Goal: Communication & Community: Answer question/provide support

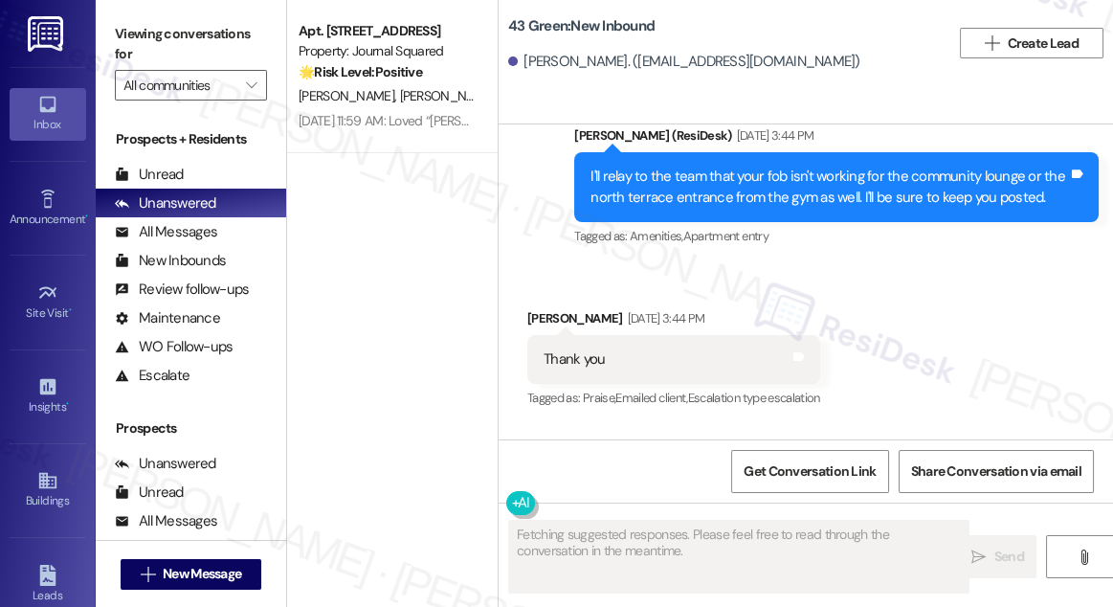
scroll to position [15279, 0]
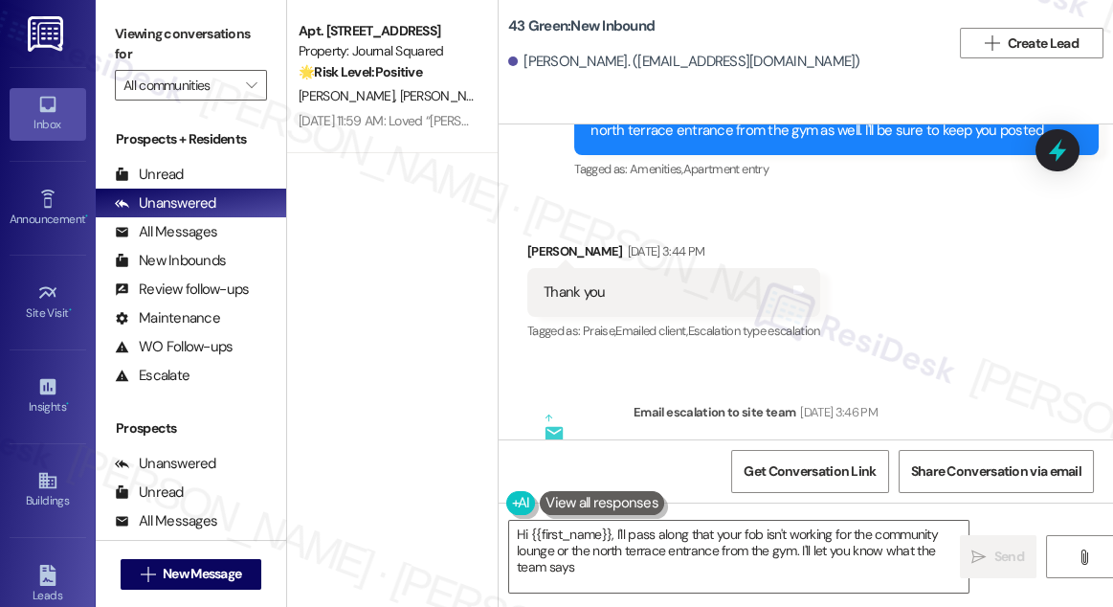
type textarea "Hi {{first_name}}, I'll pass along that your fob isn't working for the communit…"
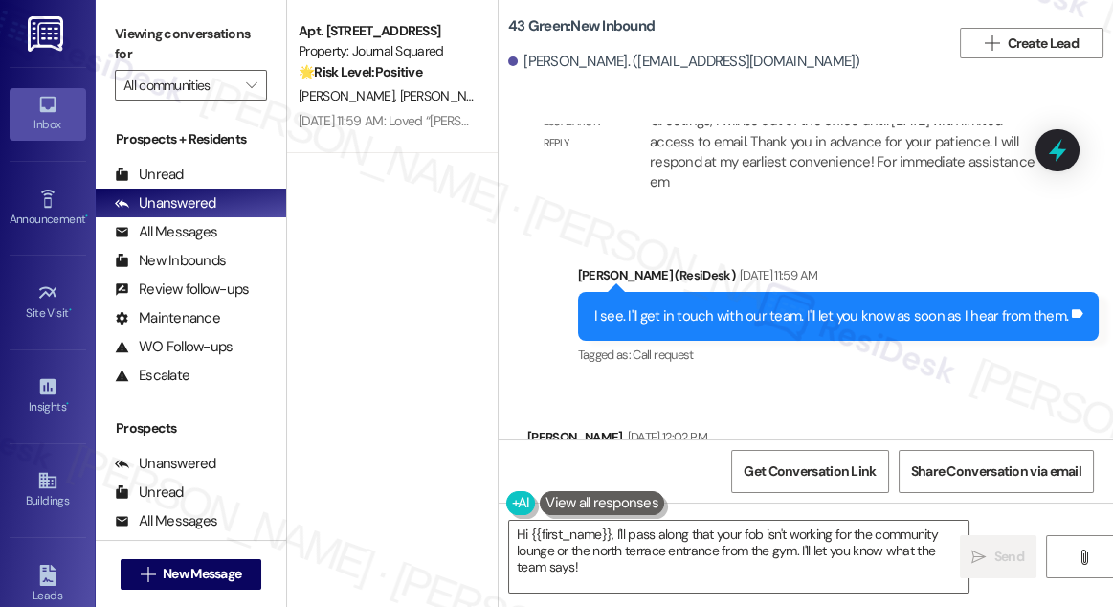
scroll to position [8536, 0]
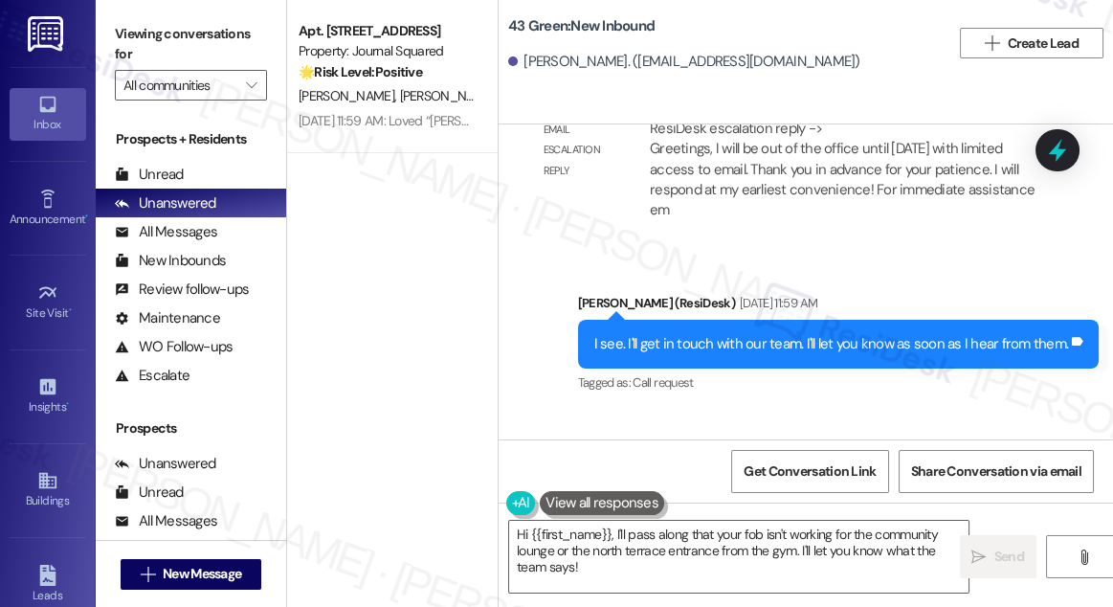
click at [819, 354] on div "I see. I'll get in touch with our team. I'll let you know as soon as I hear fro…" at bounding box center [831, 344] width 475 height 20
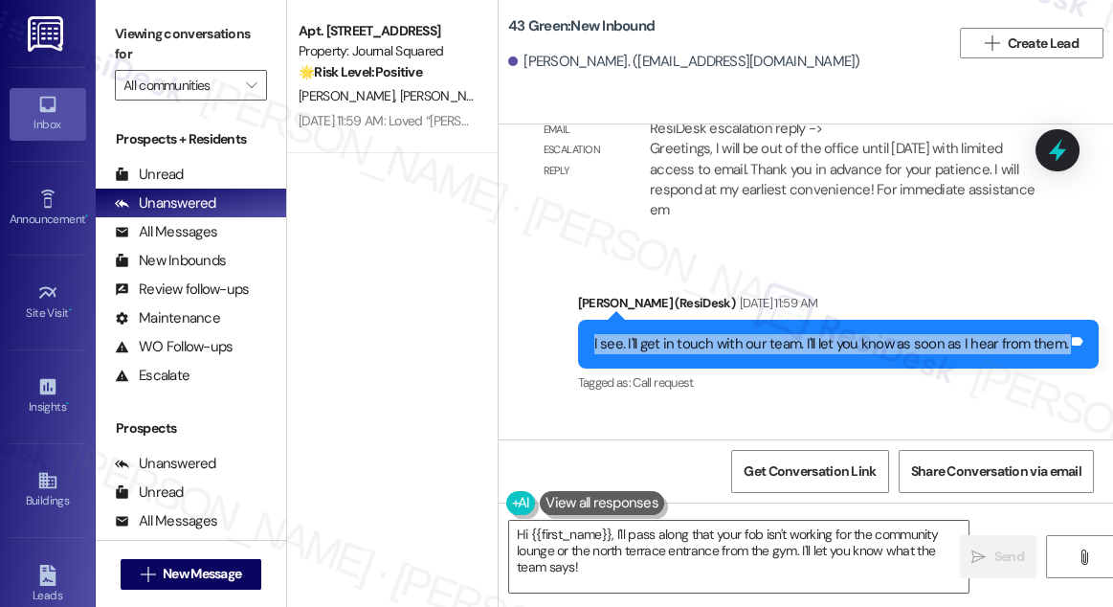
click at [819, 354] on div "I see. I'll get in touch with our team. I'll let you know as soon as I hear fro…" at bounding box center [831, 344] width 475 height 20
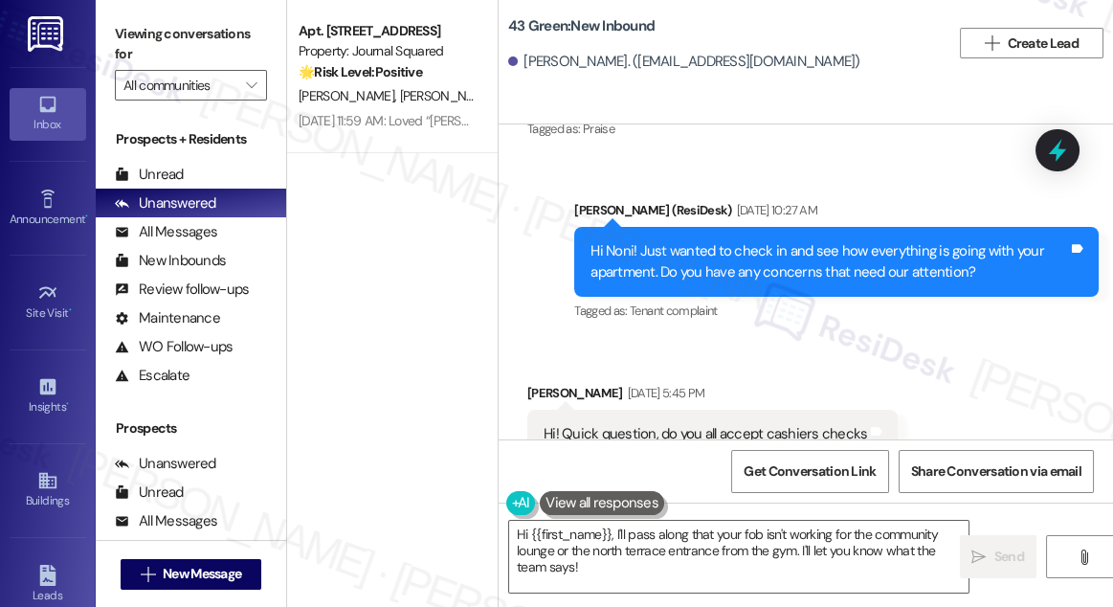
scroll to position [9058, 0]
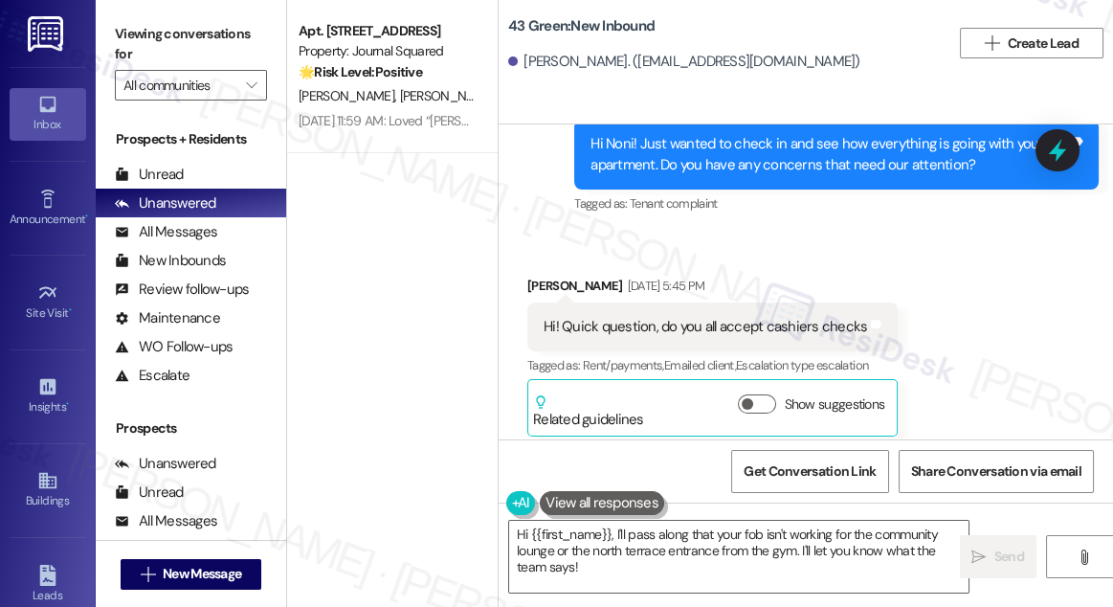
click at [793, 170] on div "Hi Noni! Just wanted to check in and see how everything is going with your apar…" at bounding box center [829, 154] width 478 height 41
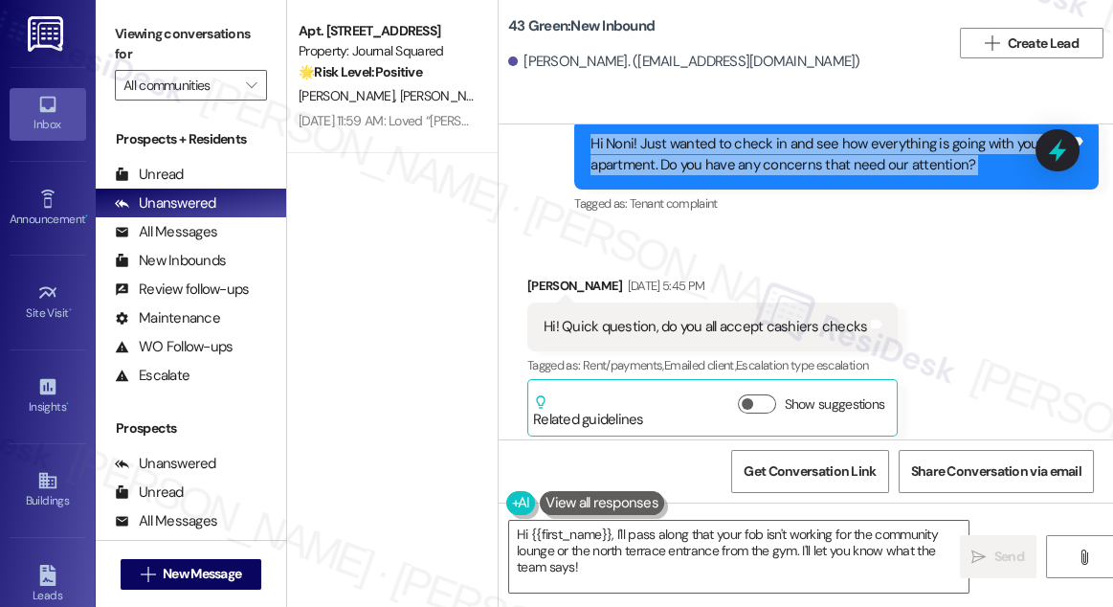
click at [793, 170] on div "Hi Noni! Just wanted to check in and see how everything is going with your apar…" at bounding box center [829, 154] width 478 height 41
click at [811, 175] on div "Hi Noni! Just wanted to check in and see how everything is going with your apar…" at bounding box center [829, 154] width 478 height 41
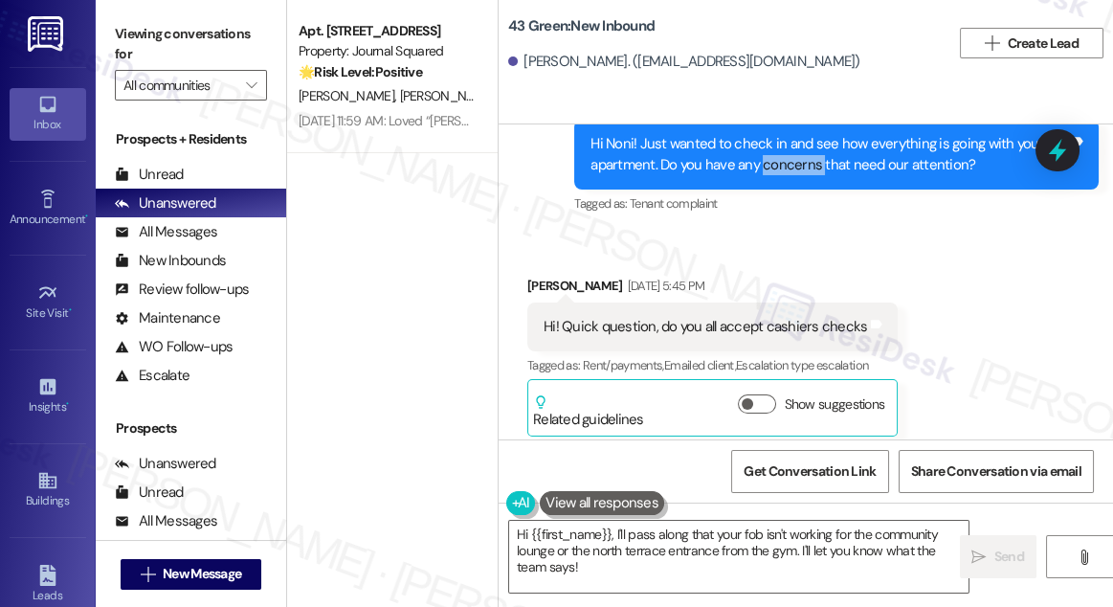
click at [811, 175] on div "Hi Noni! Just wanted to check in and see how everything is going with your apar…" at bounding box center [829, 154] width 478 height 41
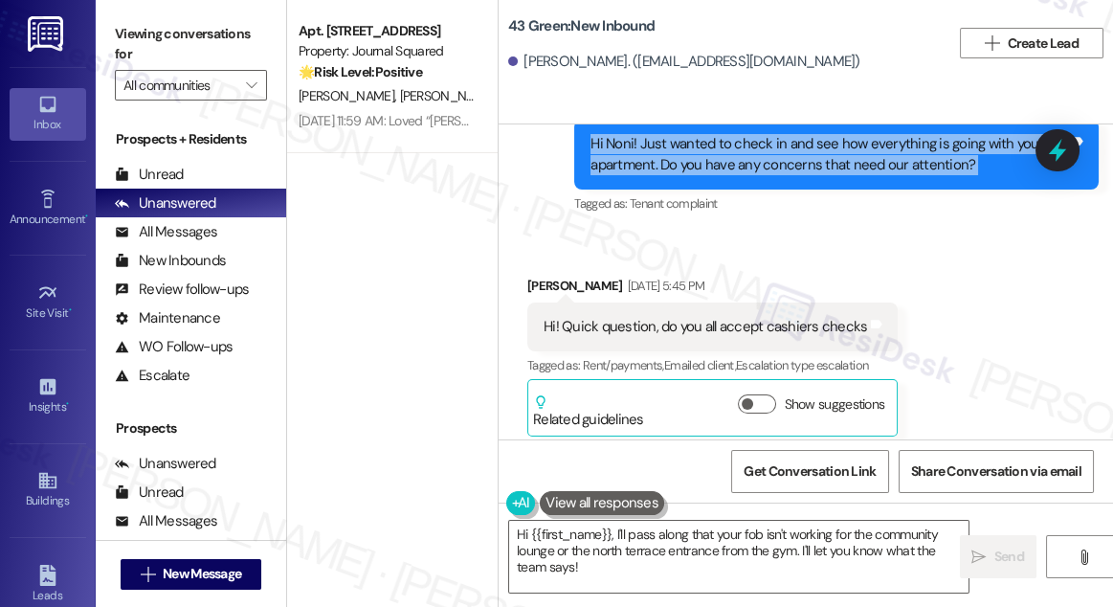
click at [811, 175] on div "Hi Noni! Just wanted to check in and see how everything is going with your apar…" at bounding box center [829, 154] width 478 height 41
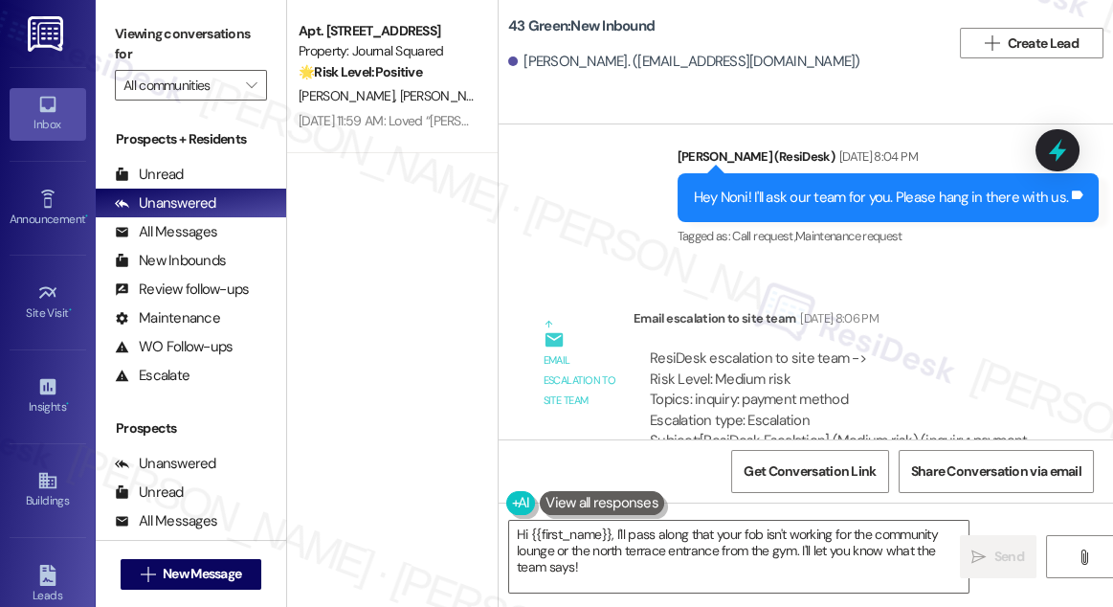
scroll to position [9406, 0]
click at [811, 208] on div "Hey Noni! I'll ask our team for you. Please hang in there with us." at bounding box center [881, 198] width 375 height 20
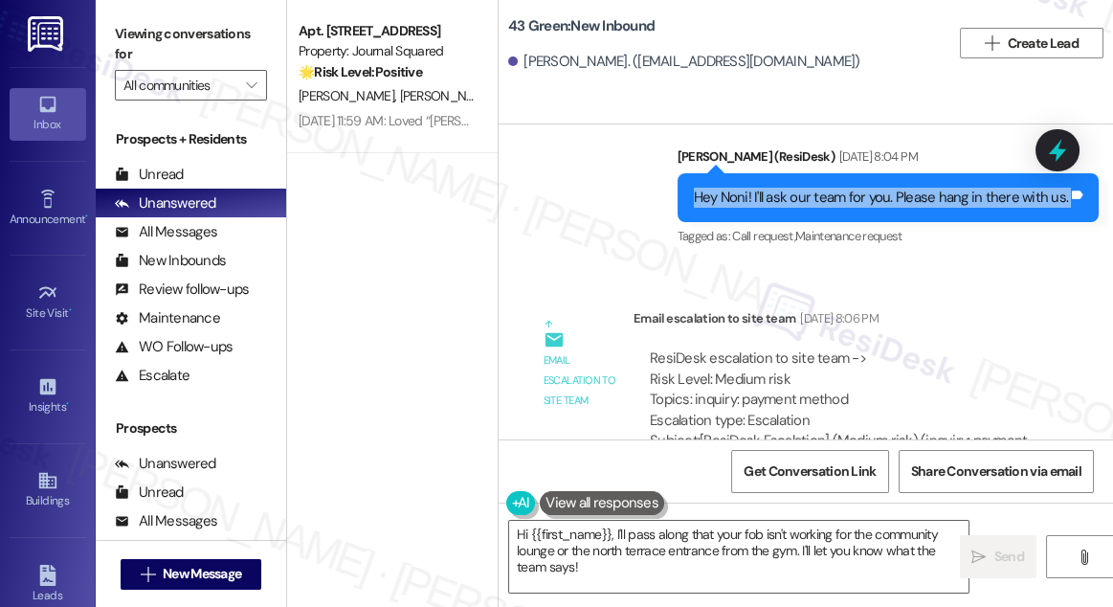
click at [811, 208] on div "Hey Noni! I'll ask our team for you. Please hang in there with us." at bounding box center [881, 198] width 375 height 20
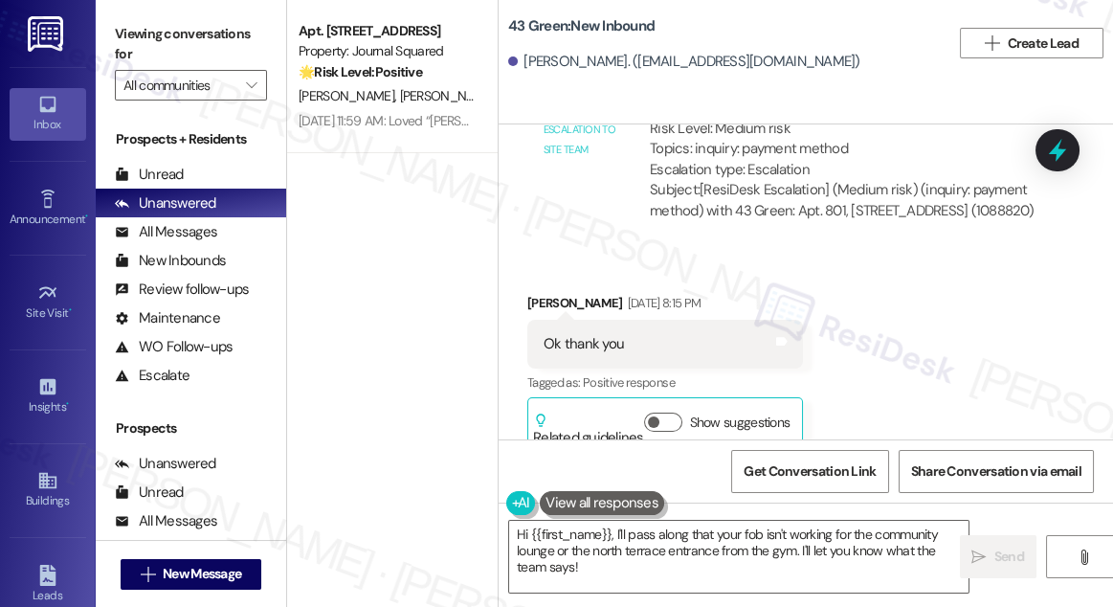
scroll to position [9667, 0]
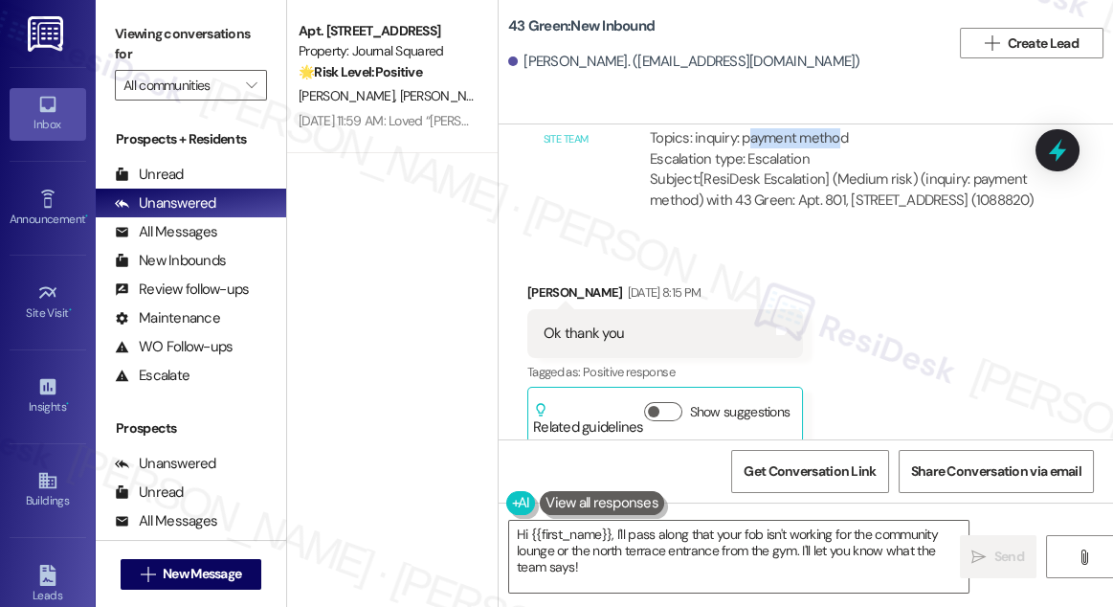
drag, startPoint x: 750, startPoint y: 156, endPoint x: 870, endPoint y: 162, distance: 119.8
click at [865, 161] on div "ResiDesk escalation to site team -> Risk Level: Medium risk Topics: inquiry: pa…" at bounding box center [843, 128] width 386 height 82
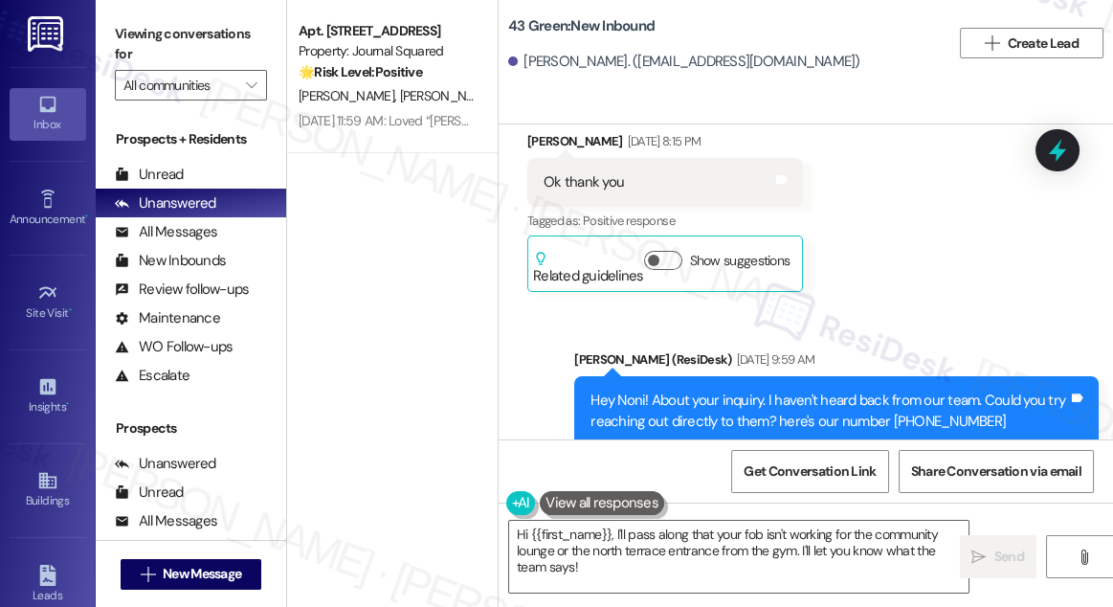
scroll to position [9928, 0]
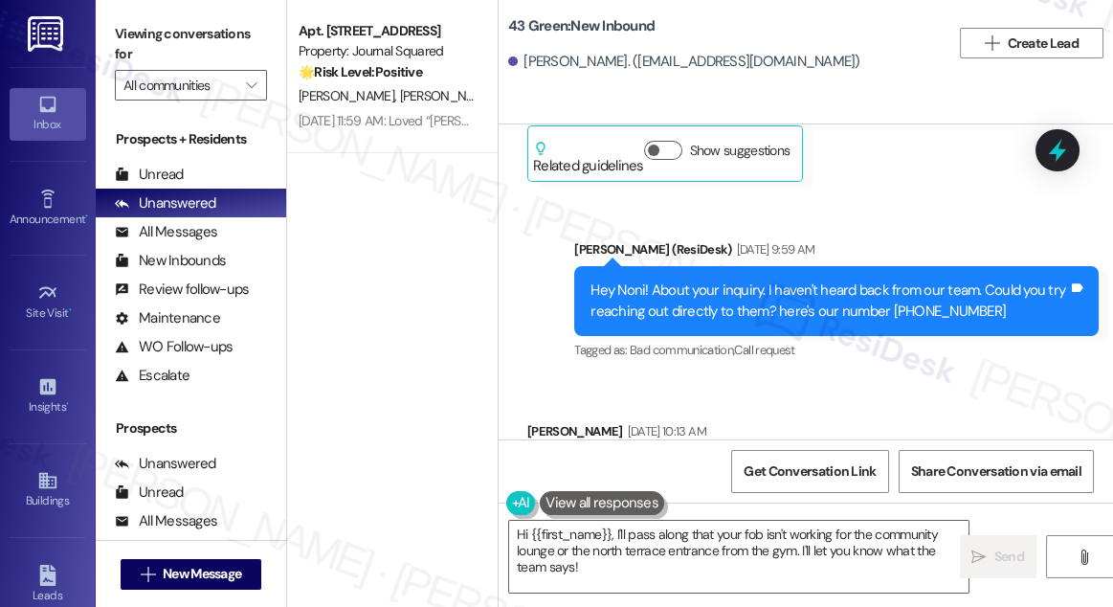
click at [730, 322] on div "Hey Noni! About your inquiry. I haven't heard back from our team. Could you try…" at bounding box center [829, 300] width 478 height 41
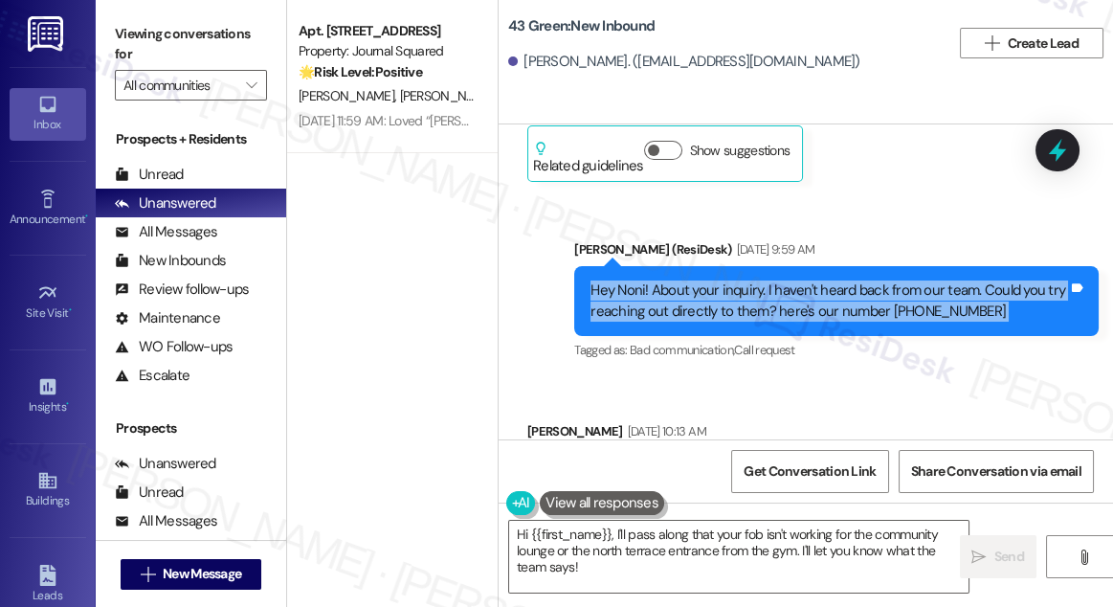
click at [730, 322] on div "Hey Noni! About your inquiry. I haven't heard back from our team. Could you try…" at bounding box center [829, 300] width 478 height 41
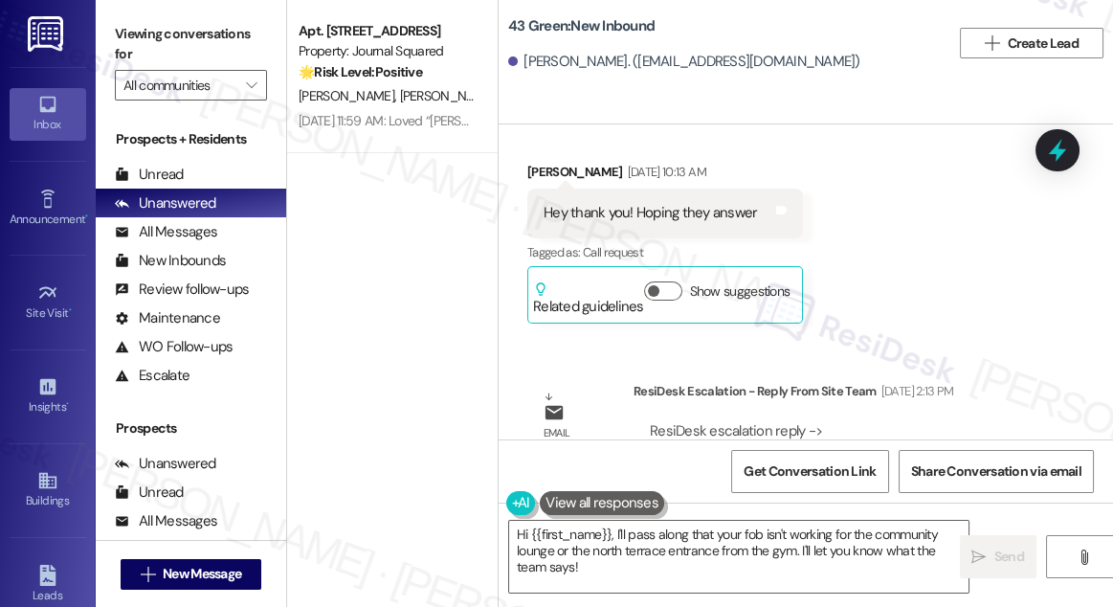
scroll to position [10189, 0]
click at [656, 221] on div "Hey thank you! Hoping they answer" at bounding box center [650, 211] width 213 height 20
click at [655, 221] on div "Hey thank you! Hoping they answer" at bounding box center [650, 211] width 213 height 20
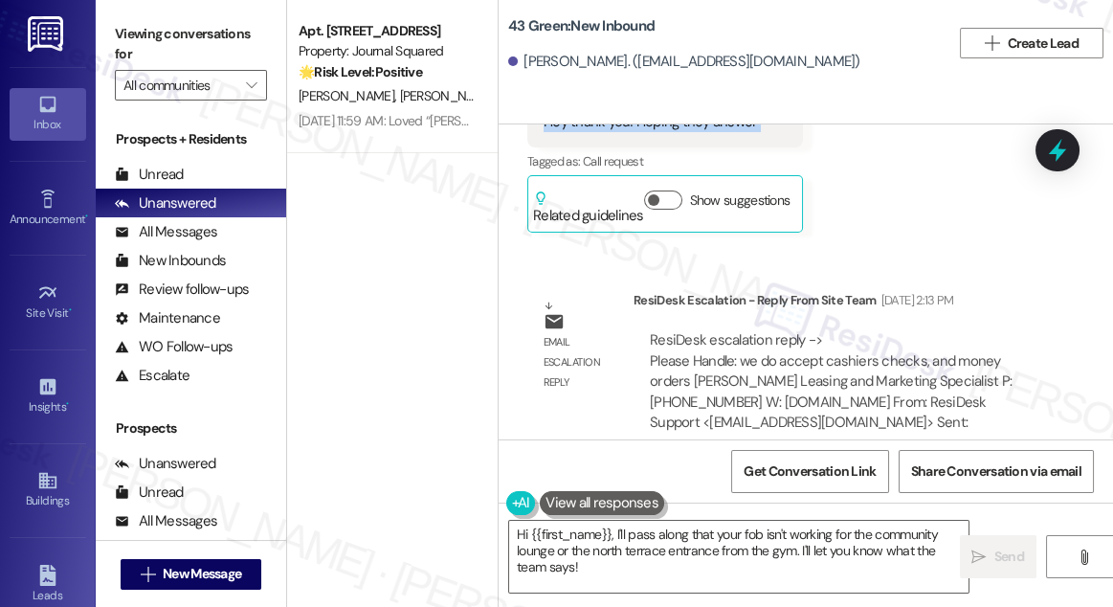
scroll to position [10362, 0]
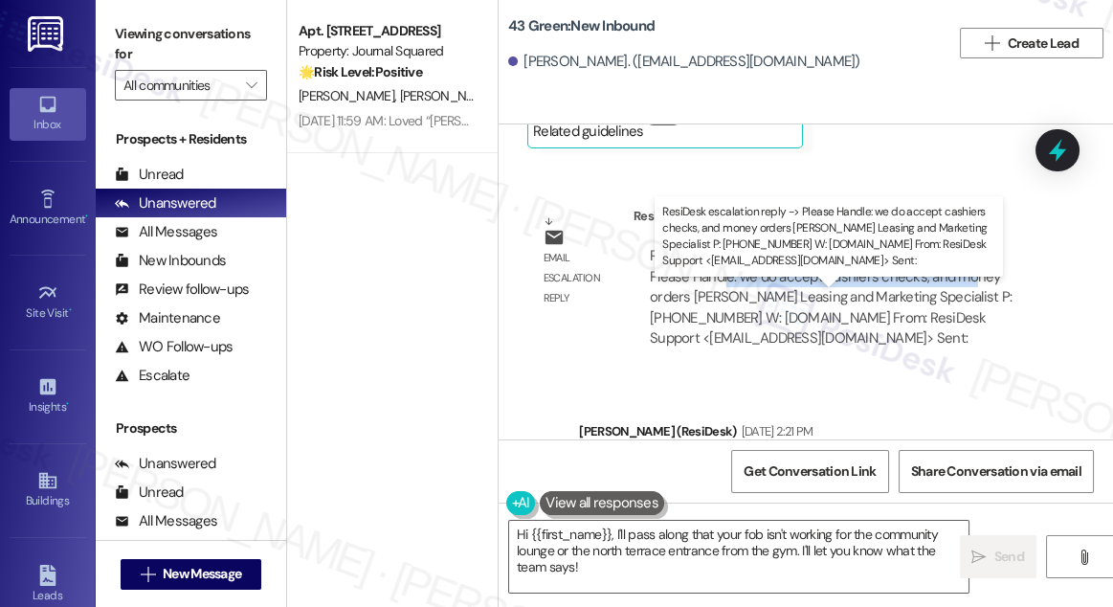
drag, startPoint x: 725, startPoint y: 314, endPoint x: 968, endPoint y: 314, distance: 243.1
click at [968, 314] on div "ResiDesk escalation reply -> Please Handle: we do accept cashiers checks, and m…" at bounding box center [831, 296] width 362 height 101
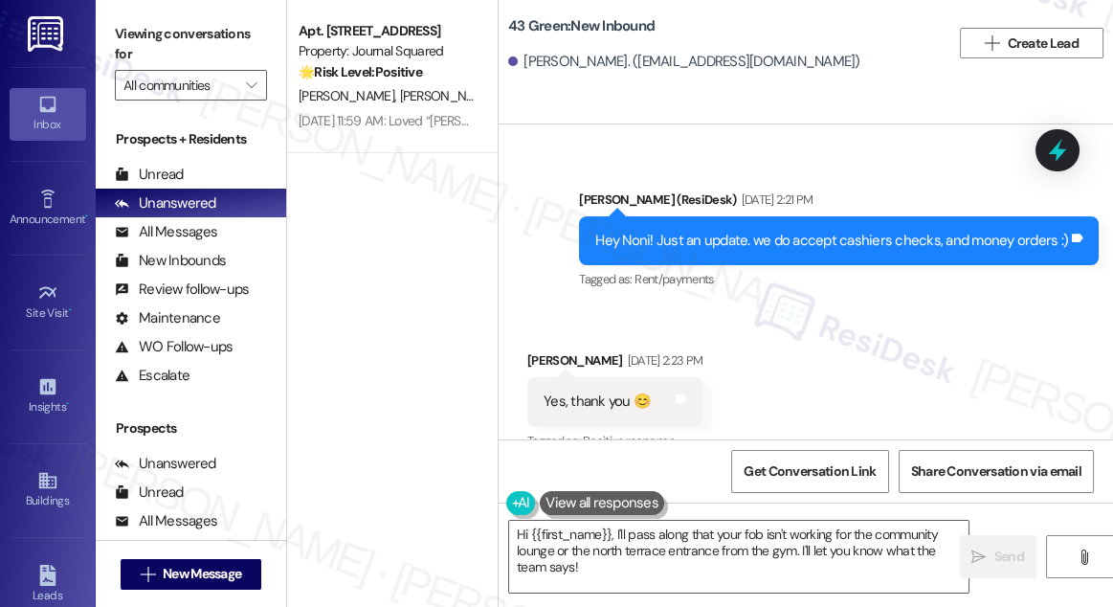
scroll to position [10624, 0]
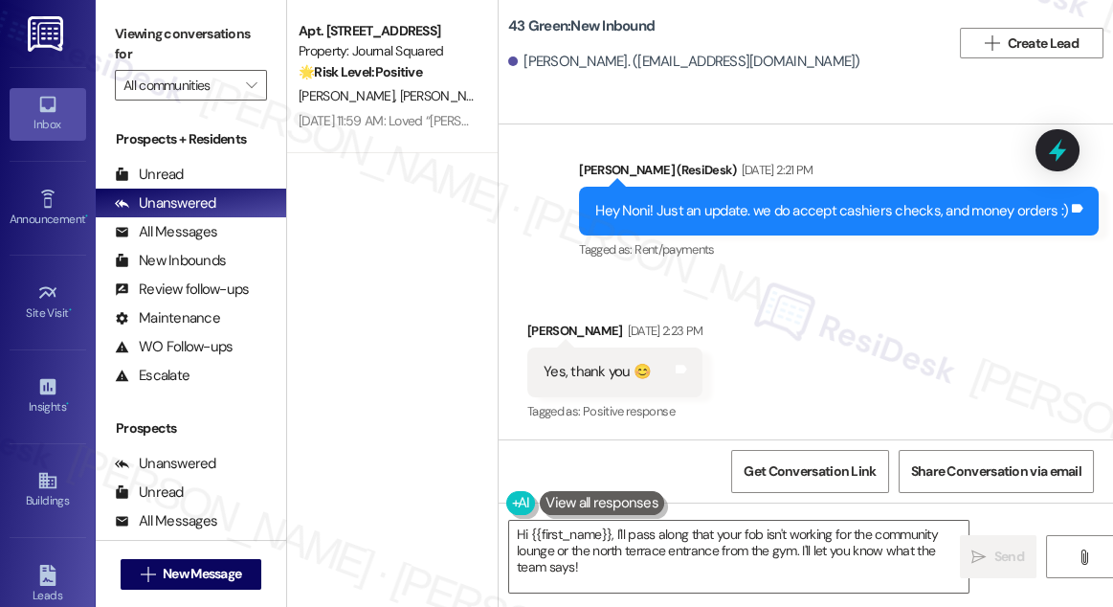
click at [774, 221] on div "Hey Noni! Just an update. we do accept cashiers checks, and money orders :)" at bounding box center [831, 211] width 473 height 20
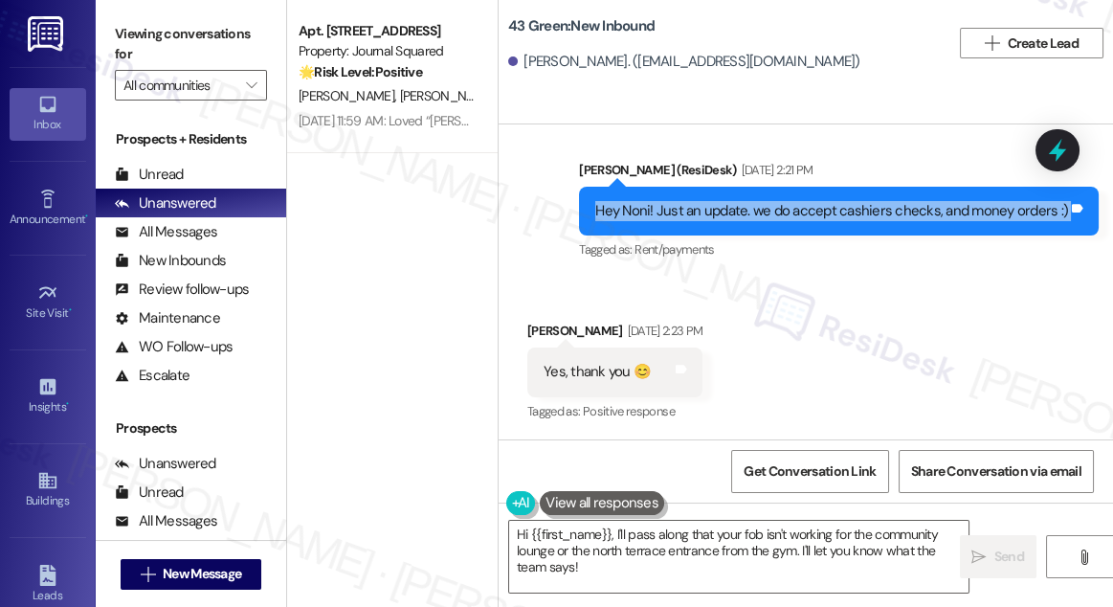
click at [774, 221] on div "Hey Noni! Just an update. we do accept cashiers checks, and money orders :)" at bounding box center [831, 211] width 473 height 20
click at [789, 221] on div "Hey Noni! Just an update. we do accept cashiers checks, and money orders :)" at bounding box center [831, 211] width 473 height 20
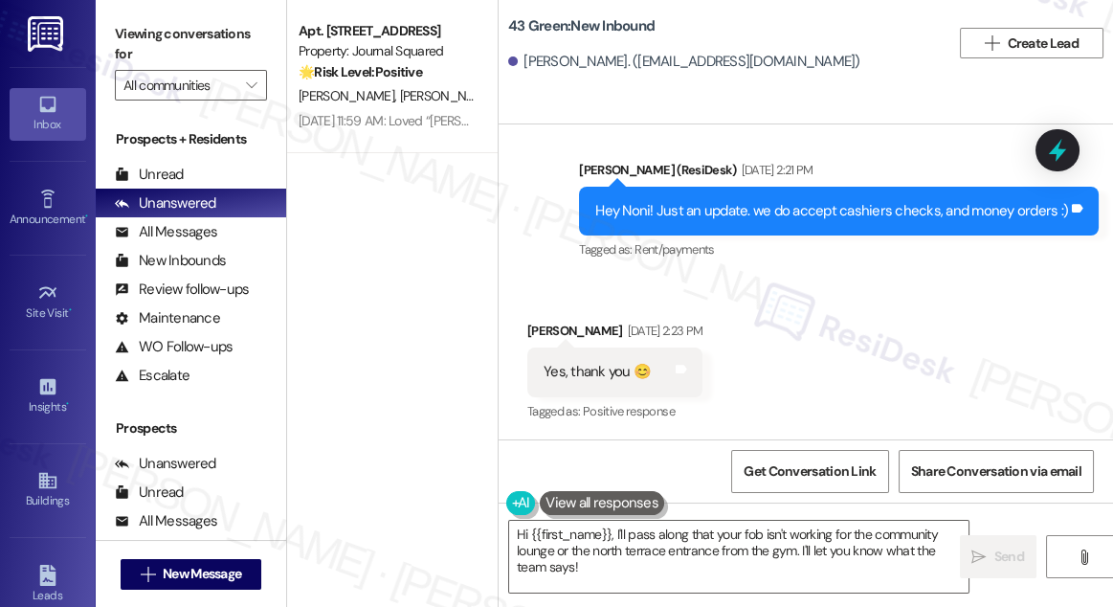
click at [789, 221] on div "Hey Noni! Just an update. we do accept cashiers checks, and money orders :)" at bounding box center [831, 211] width 473 height 20
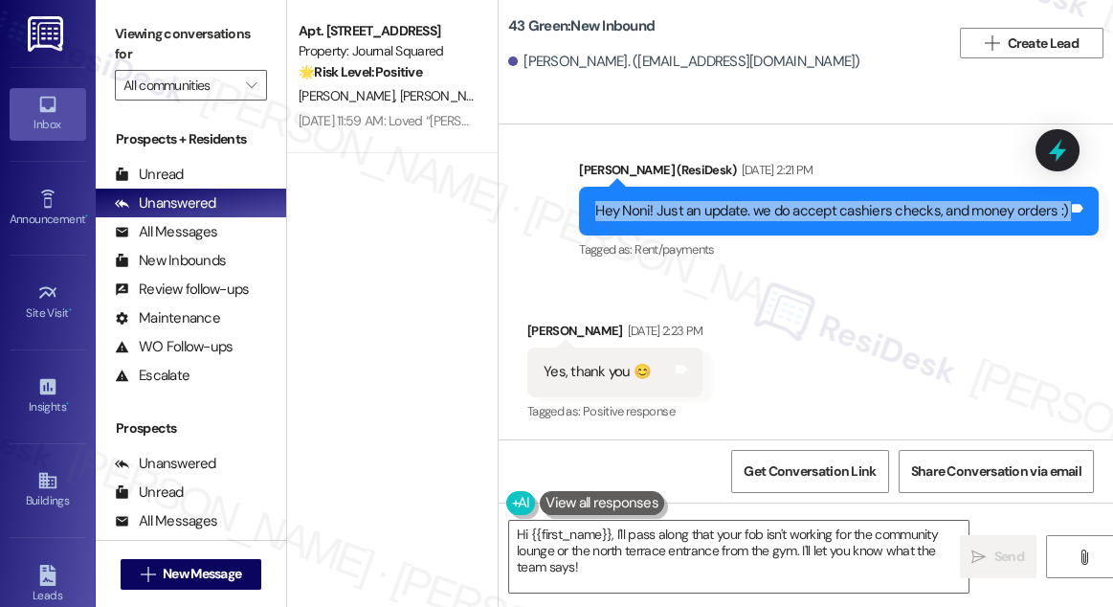
click at [789, 221] on div "Hey Noni! Just an update. we do accept cashiers checks, and money orders :)" at bounding box center [831, 211] width 473 height 20
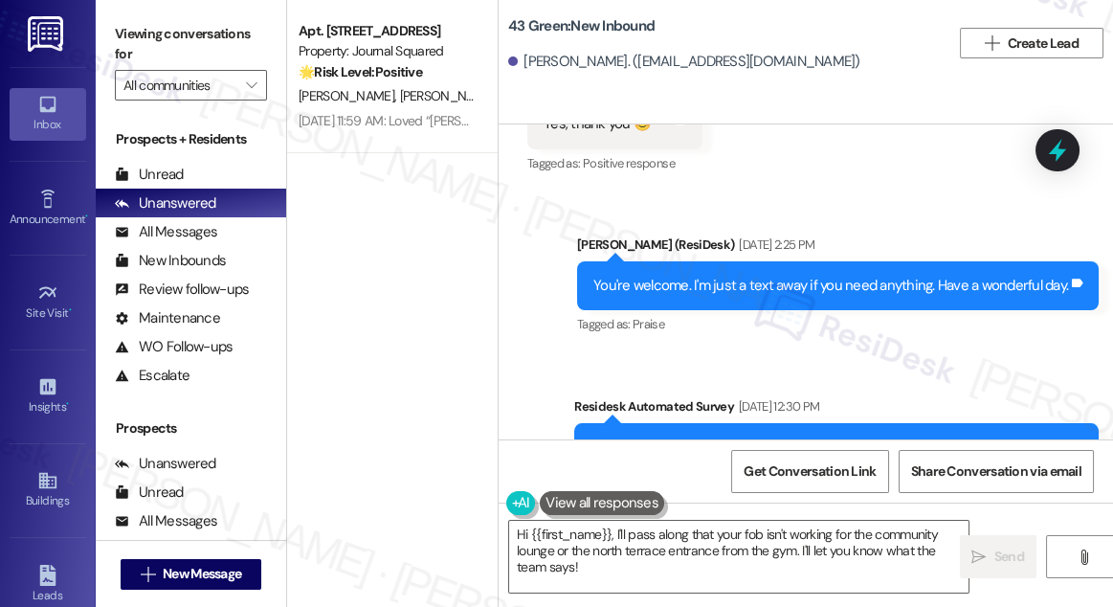
scroll to position [10972, 0]
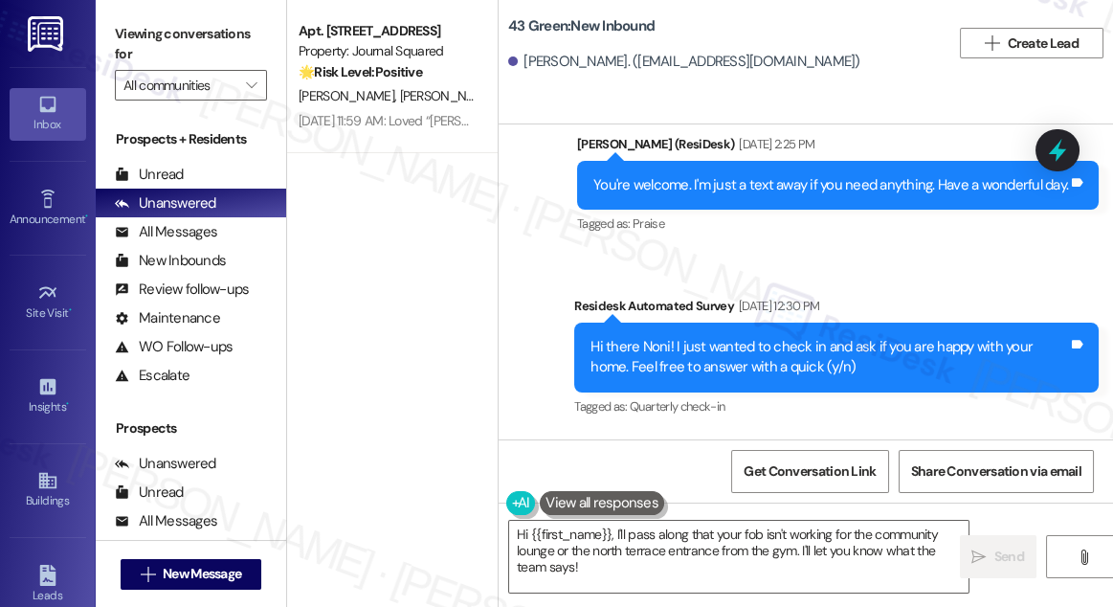
click at [744, 195] on div "You're welcome. I'm just a text away if you need anything. Have a wonderful day." at bounding box center [830, 185] width 475 height 20
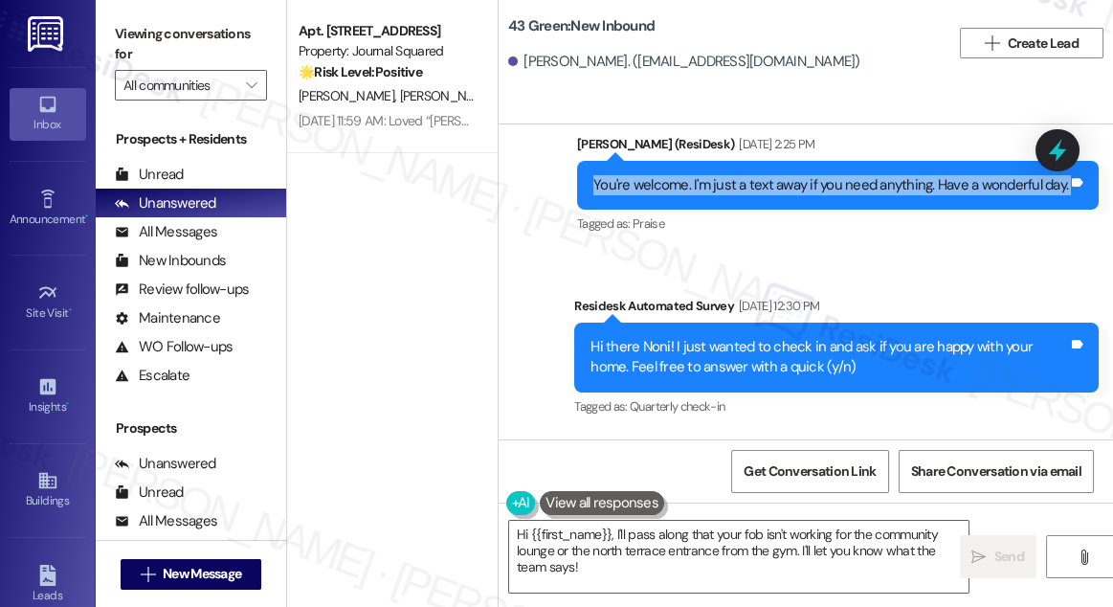
click at [744, 195] on div "You're welcome. I'm just a text away if you need anything. Have a wonderful day." at bounding box center [830, 185] width 475 height 20
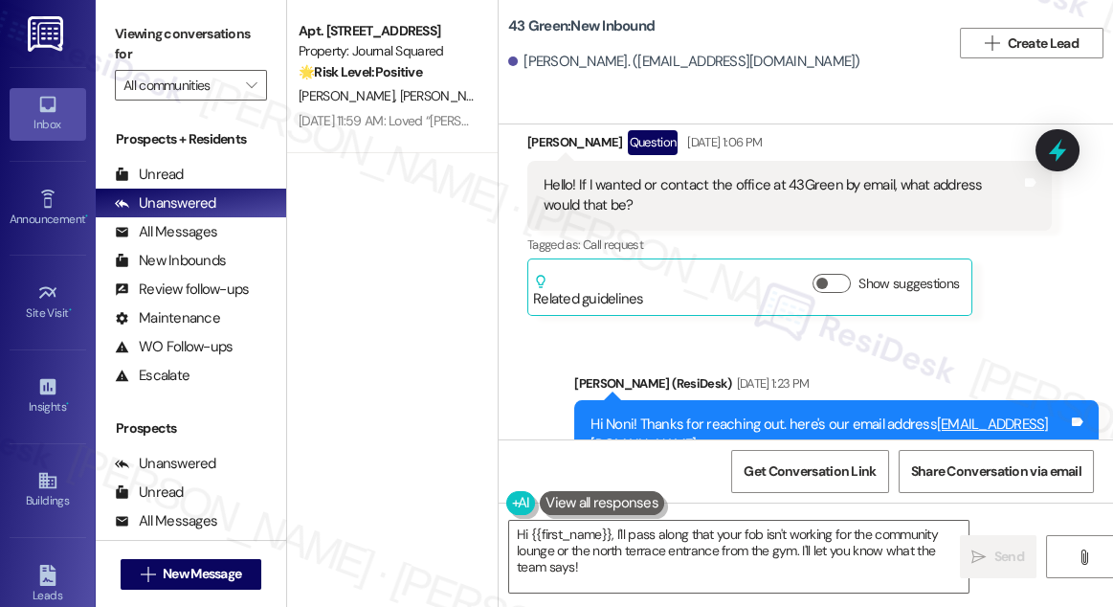
scroll to position [11581, 0]
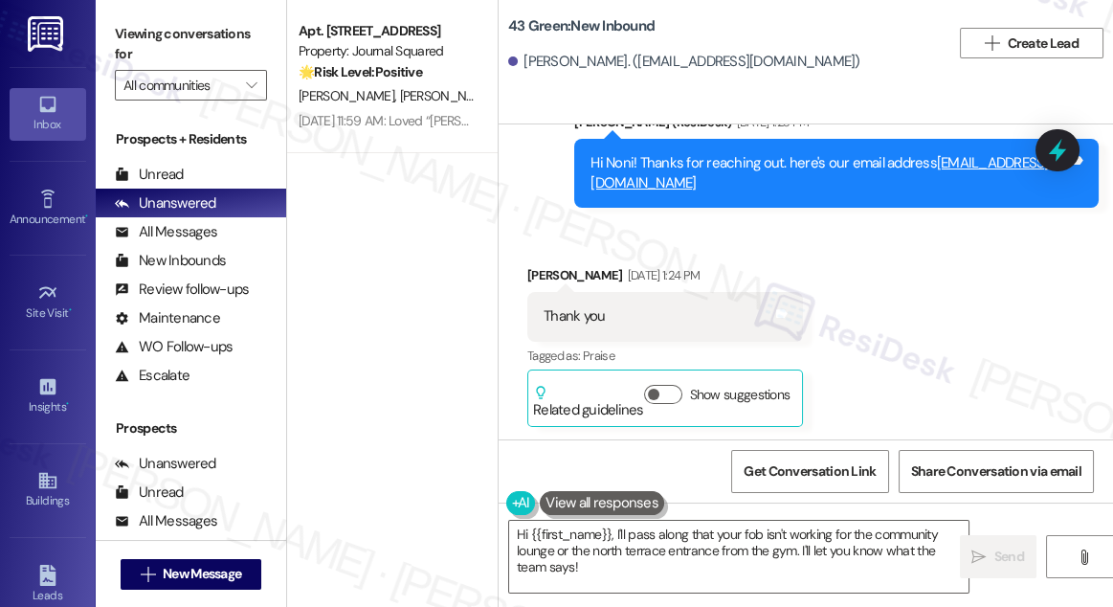
drag, startPoint x: 842, startPoint y: 218, endPoint x: 873, endPoint y: 232, distance: 33.4
click at [873, 194] on div "Hi Noni! Thanks for reaching out. here's our email address [EMAIL_ADDRESS][DOMA…" at bounding box center [829, 173] width 478 height 41
drag, startPoint x: 839, startPoint y: 211, endPoint x: 778, endPoint y: 194, distance: 63.4
click at [778, 194] on div "Hi Noni! Thanks for reaching out. here's our email address [EMAIL_ADDRESS][DOMA…" at bounding box center [829, 173] width 478 height 41
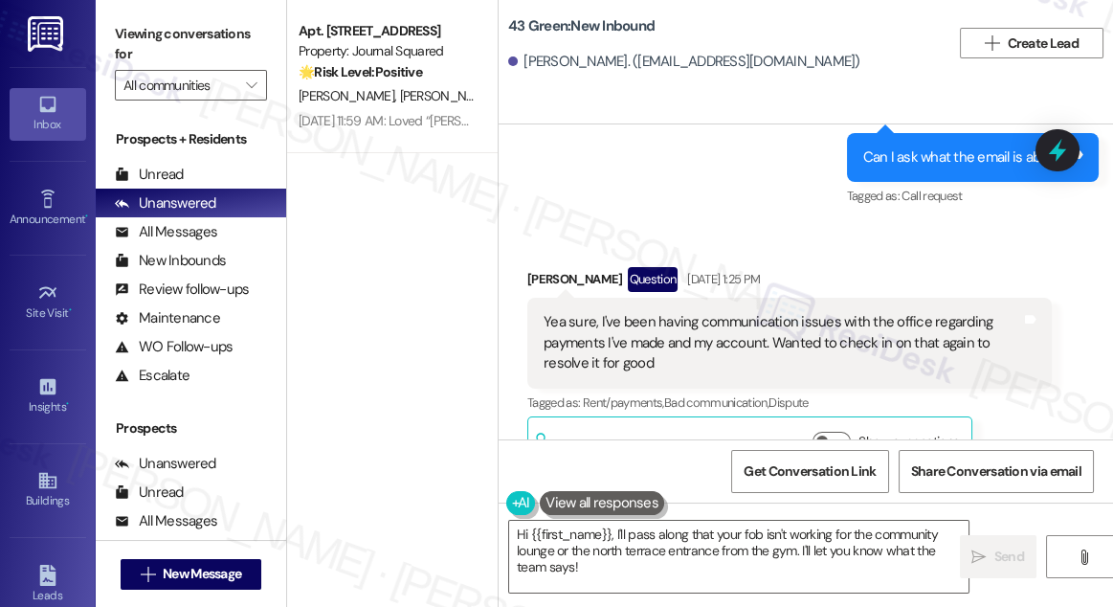
scroll to position [11929, 0]
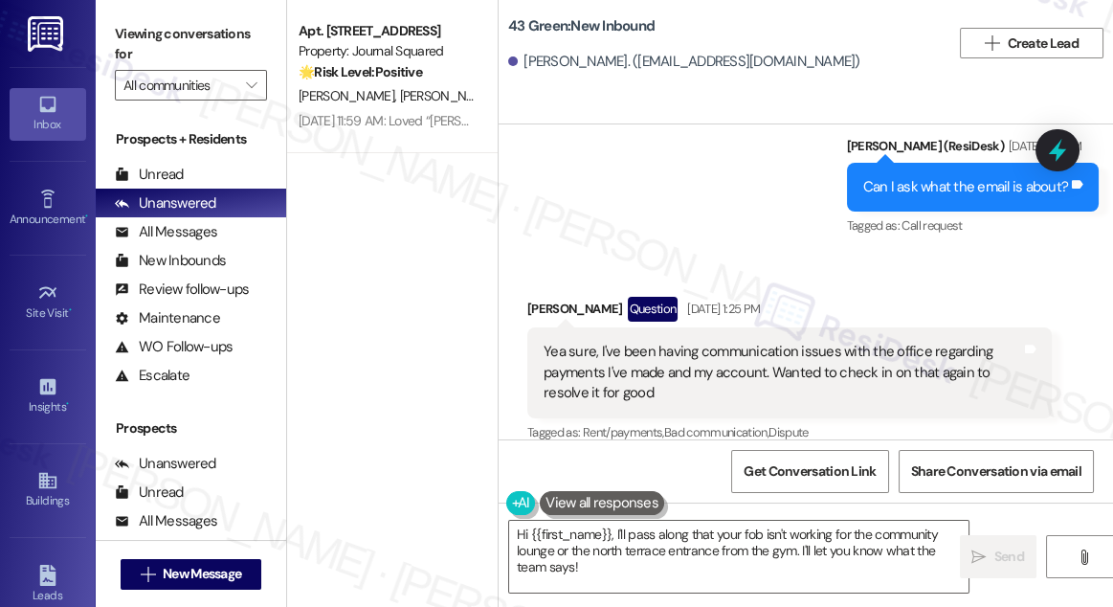
click at [919, 197] on div "Can I ask what the email is about?" at bounding box center [966, 187] width 206 height 20
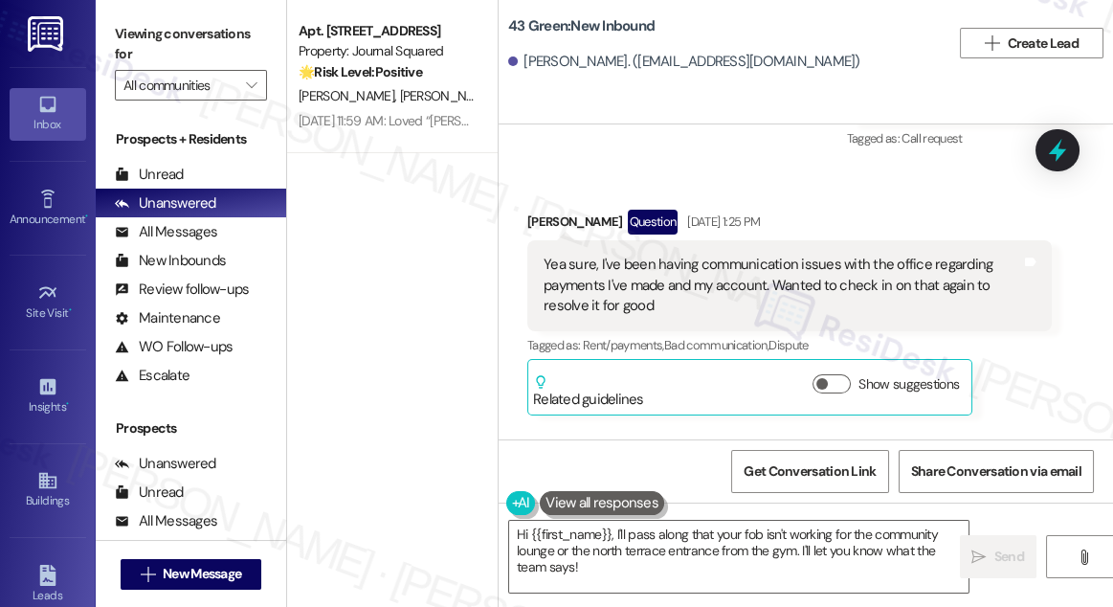
click at [697, 298] on div "Yea sure, I've been having communication issues with the office regarding payme…" at bounding box center [783, 285] width 478 height 61
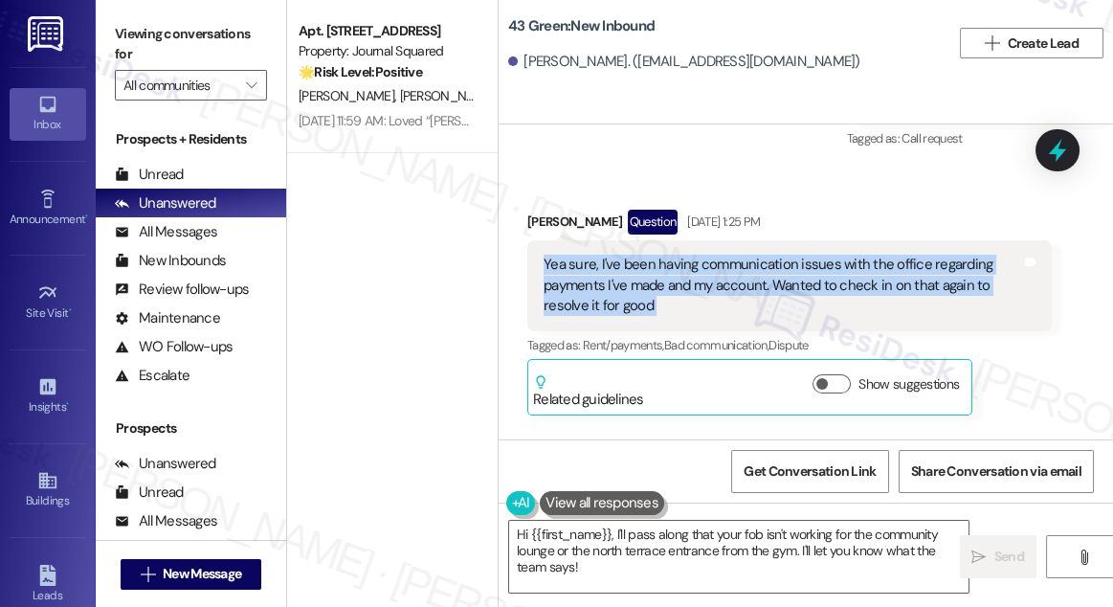
click at [697, 298] on div "Yea sure, I've been having communication issues with the office regarding payme…" at bounding box center [783, 285] width 478 height 61
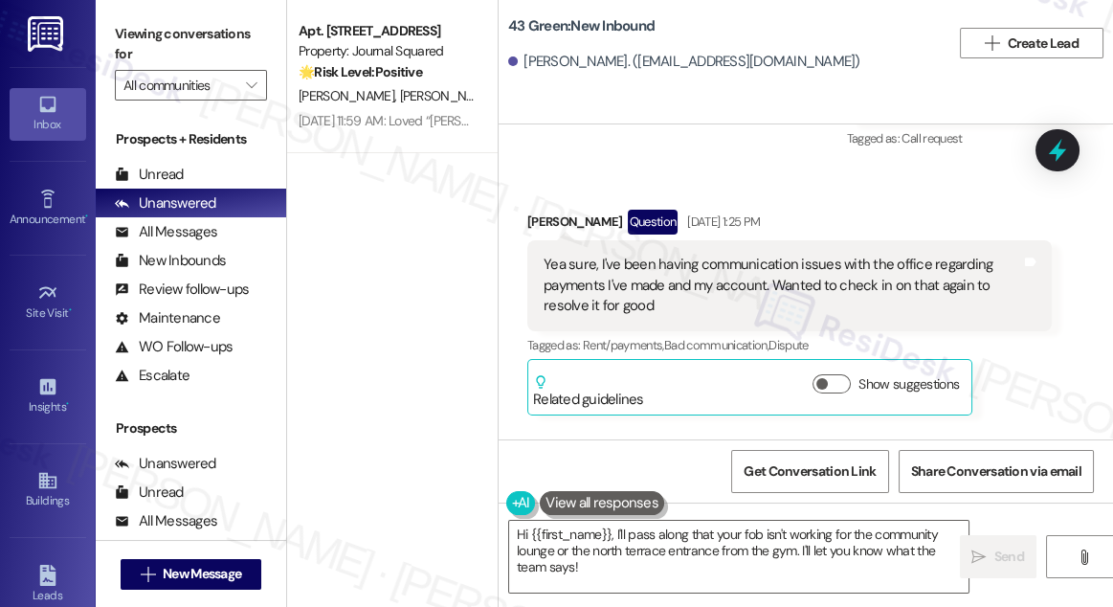
click at [760, 218] on div "Received via SMS [PERSON_NAME] Question [DATE] 1:25 PM Yea sure, I've been havi…" at bounding box center [806, 298] width 614 height 263
click at [725, 308] on div "Yea sure, I've been having communication issues with the office regarding payme…" at bounding box center [783, 285] width 478 height 61
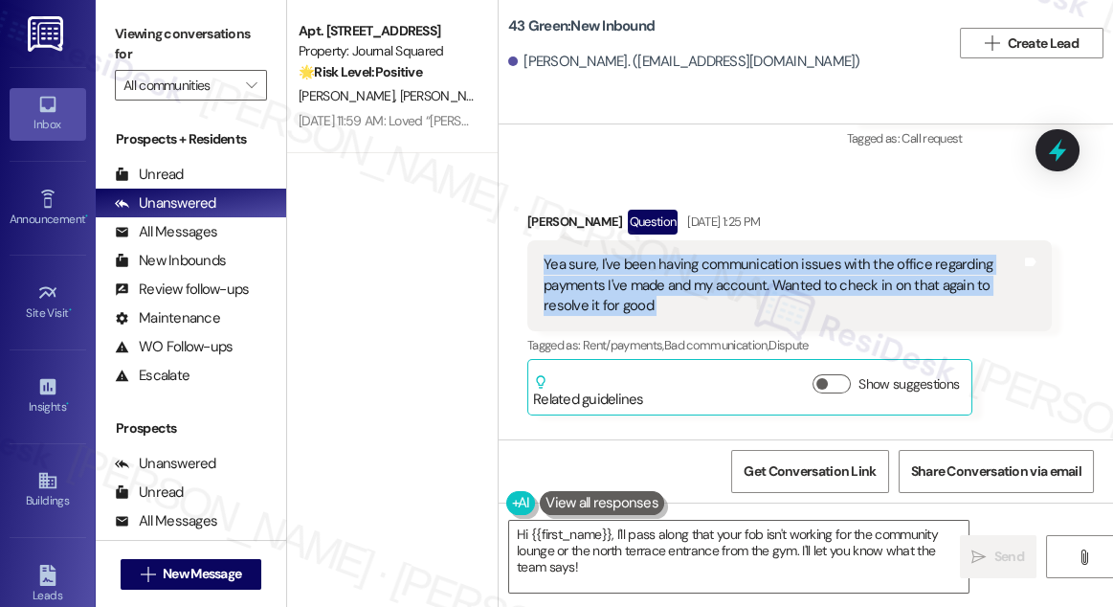
click at [725, 308] on div "Yea sure, I've been having communication issues with the office regarding payme…" at bounding box center [783, 285] width 478 height 61
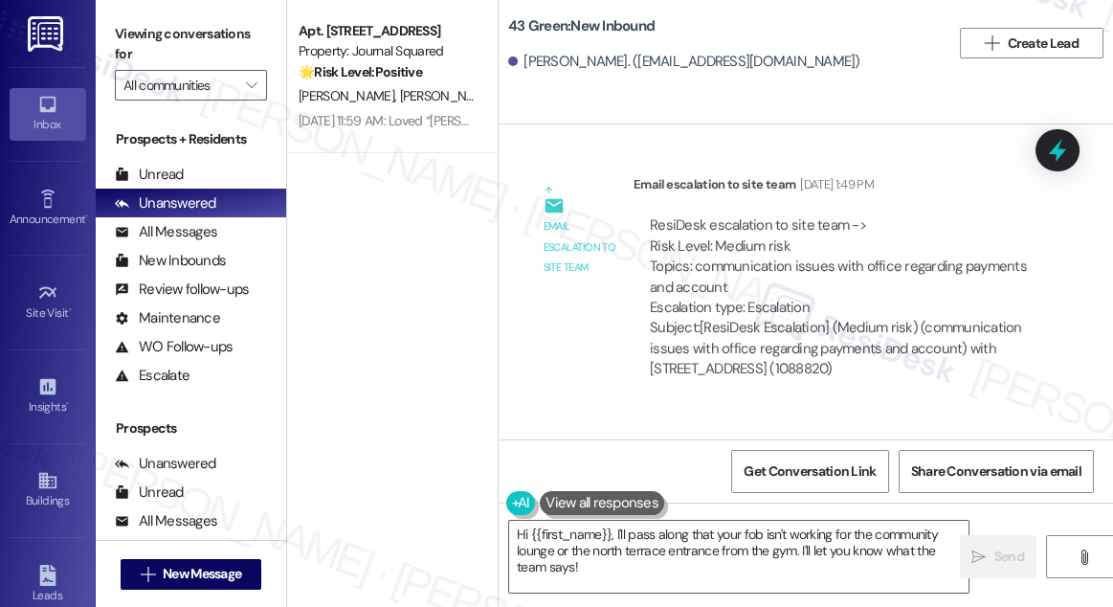
scroll to position [12712, 0]
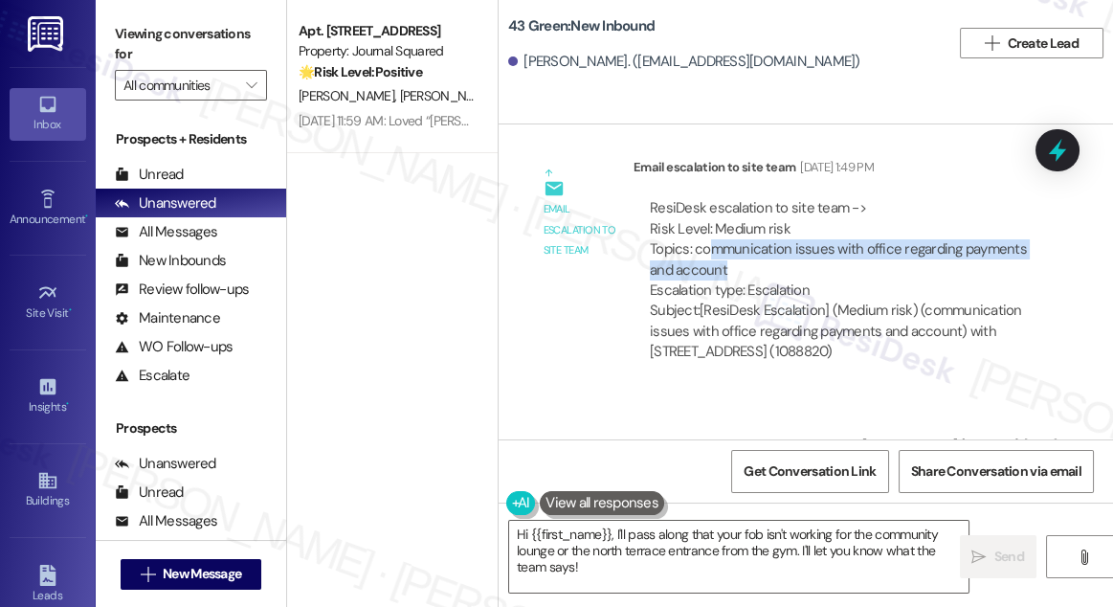
drag, startPoint x: 712, startPoint y: 286, endPoint x: 855, endPoint y: 310, distance: 144.6
click at [855, 300] on div "ResiDesk escalation to site team -> Risk Level: Medium risk Topics: communicati…" at bounding box center [843, 249] width 386 height 102
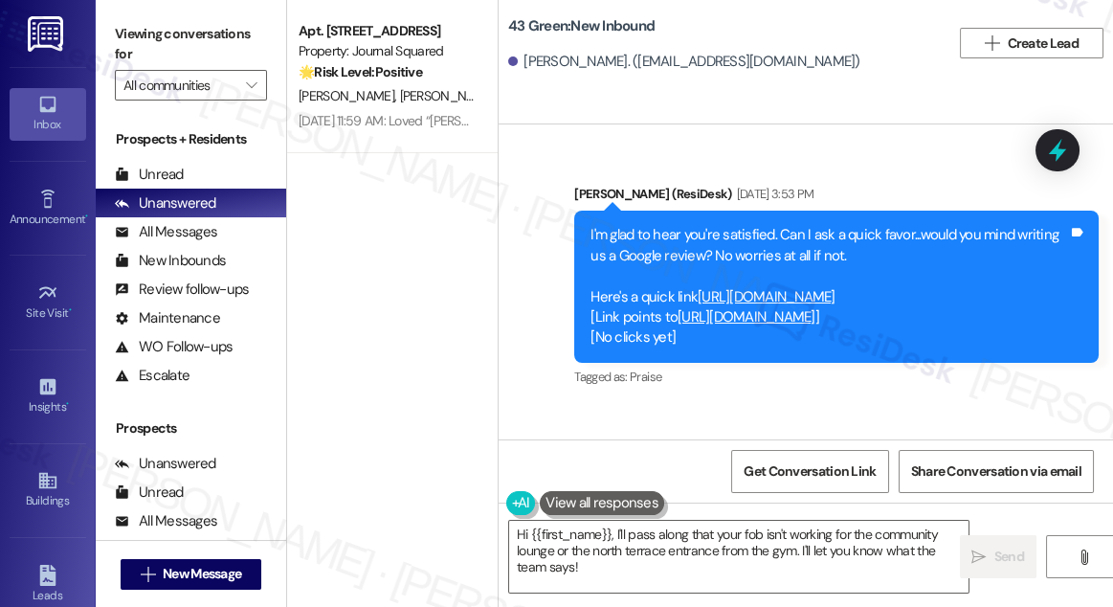
scroll to position [13581, 0]
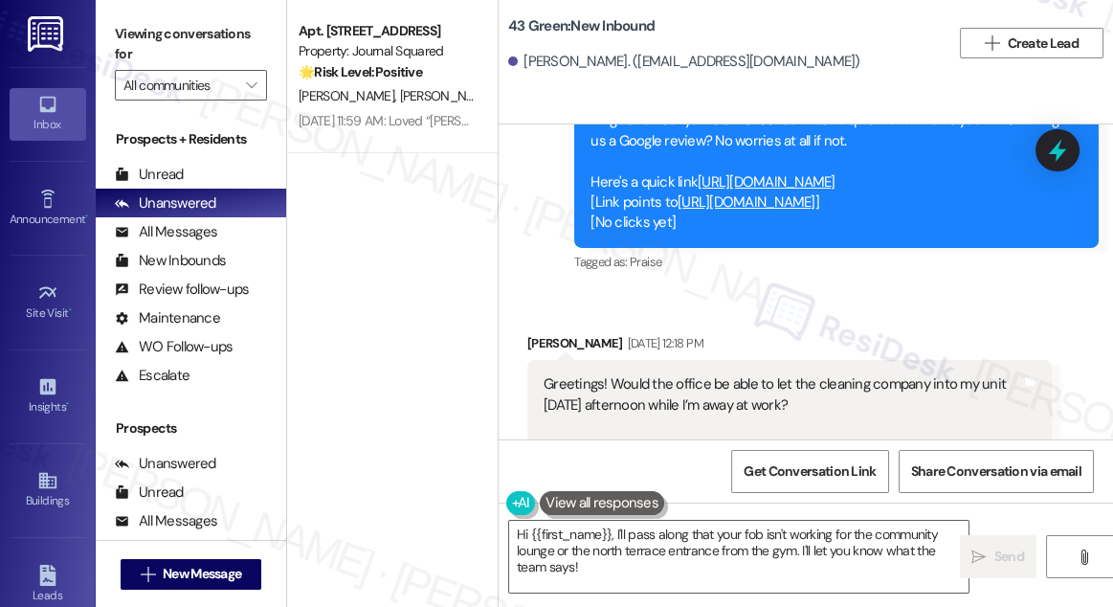
click at [701, 160] on div "I'm glad to hear you're satisfied. Can I ask a quick favor...would you mind wri…" at bounding box center [829, 171] width 478 height 123
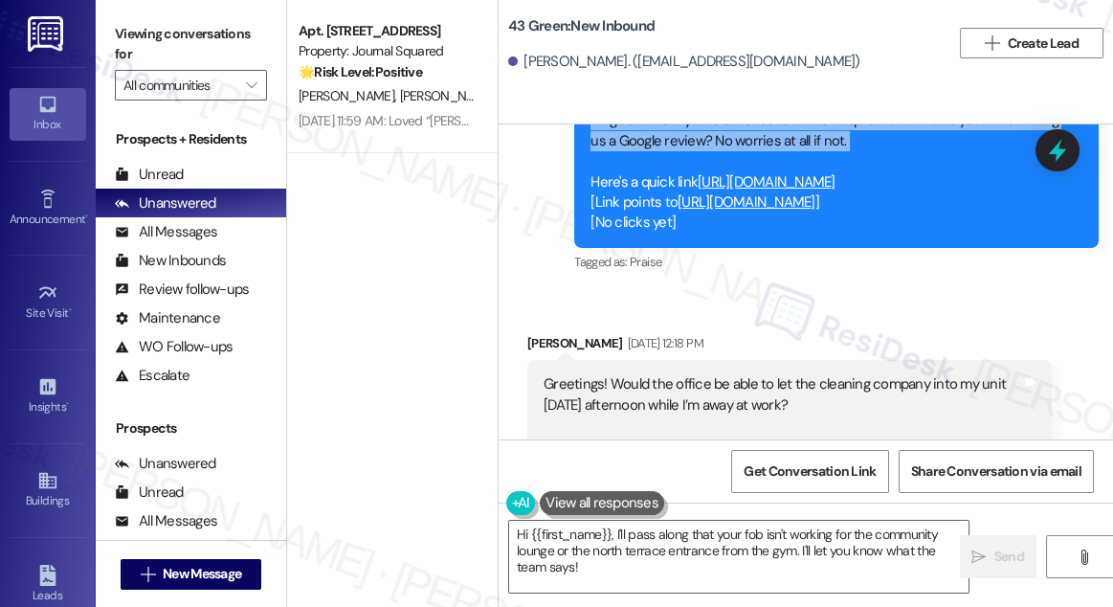
click at [701, 160] on div "I'm glad to hear you're satisfied. Can I ask a quick favor...would you mind wri…" at bounding box center [829, 171] width 478 height 123
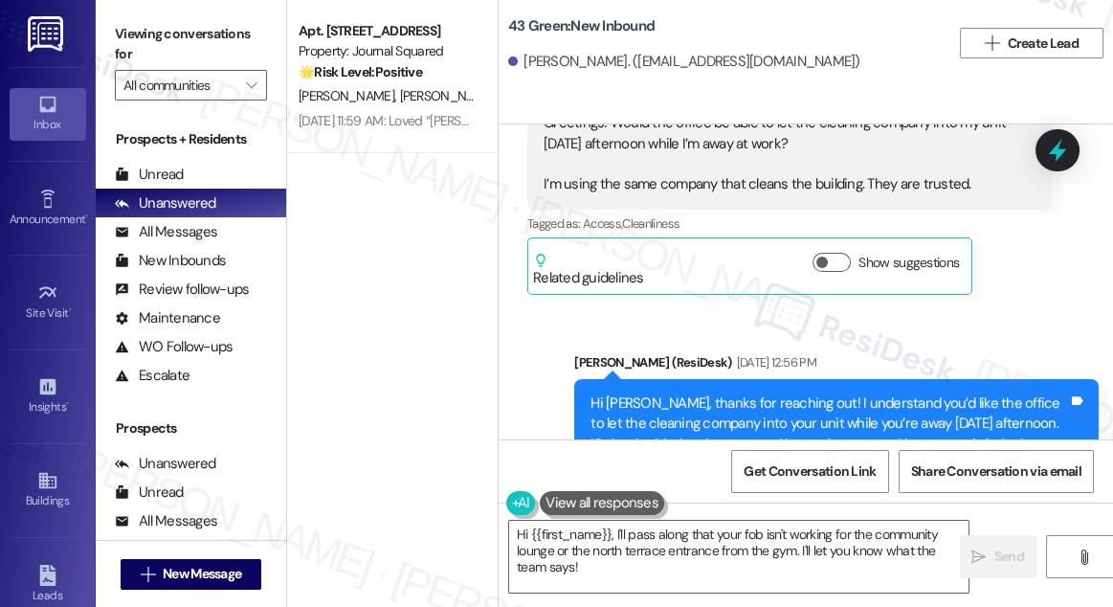
click at [635, 186] on div "Greetings! Would the office be able to let the cleaning company into my unit [D…" at bounding box center [783, 154] width 478 height 82
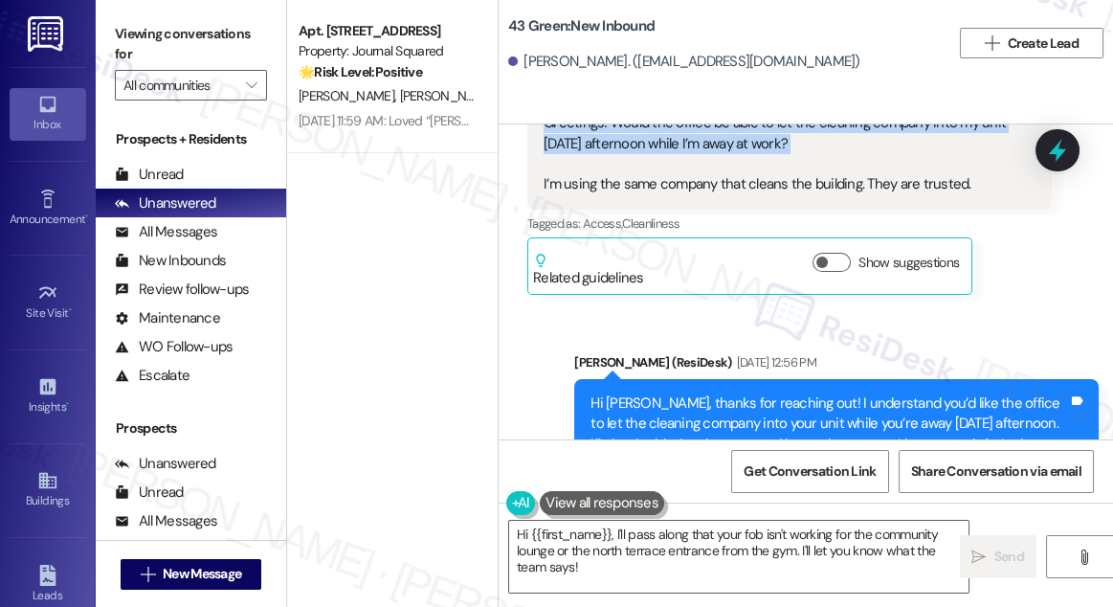
click at [635, 186] on div "Greetings! Would the office be able to let the cleaning company into my unit [D…" at bounding box center [783, 154] width 478 height 82
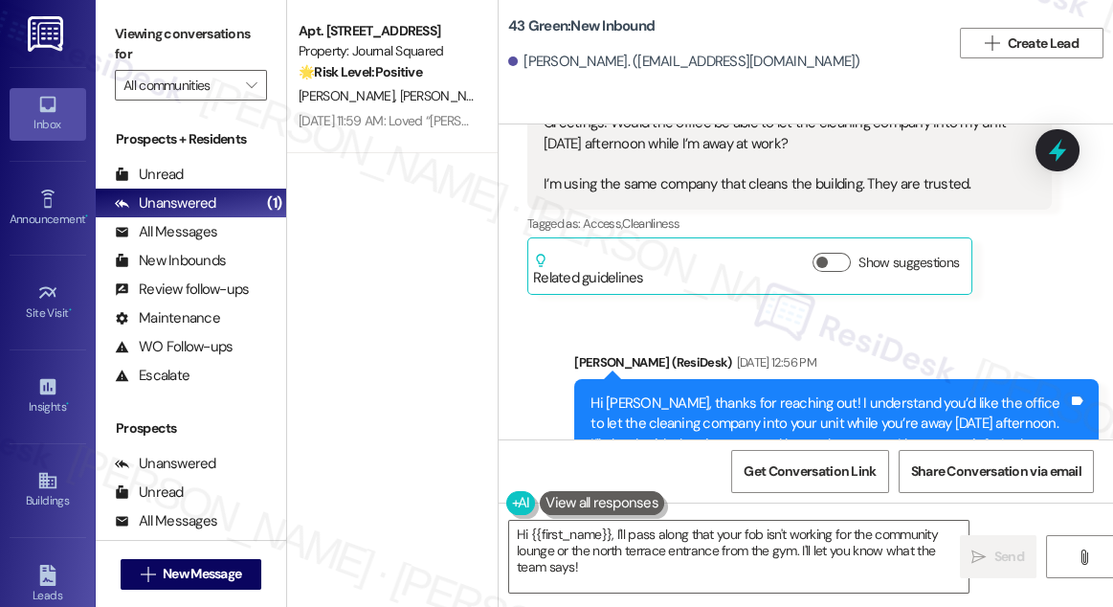
click at [1028, 210] on div "Greetings! Would the office be able to let the cleaning company into my unit [D…" at bounding box center [789, 154] width 524 height 111
